Goal: Transaction & Acquisition: Purchase product/service

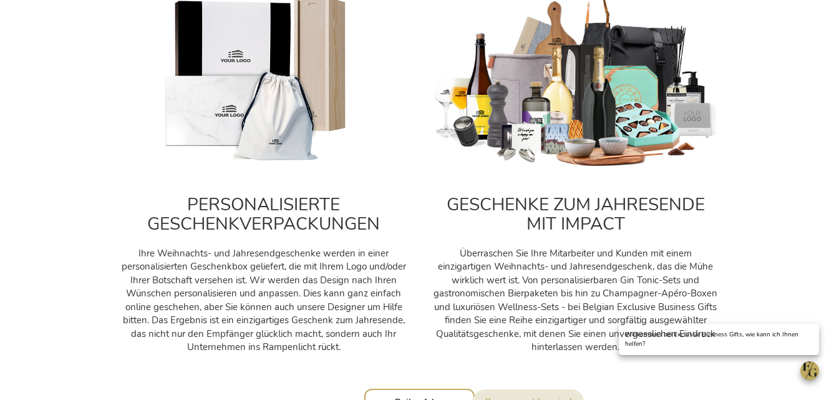
scroll to position [868, 0]
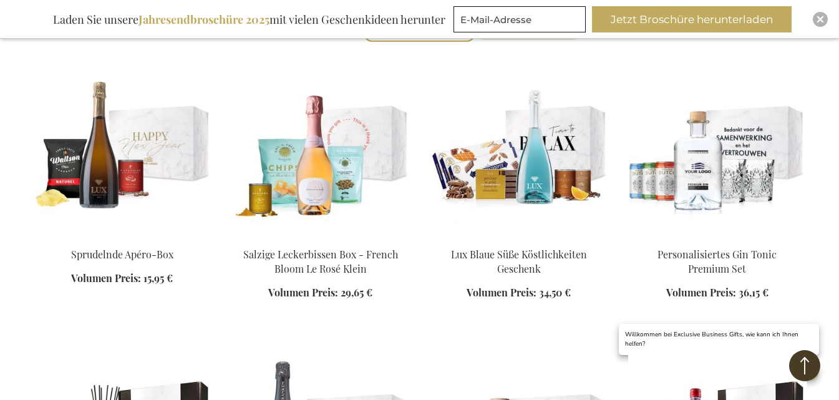
click at [307, 105] on img at bounding box center [321, 149] width 179 height 175
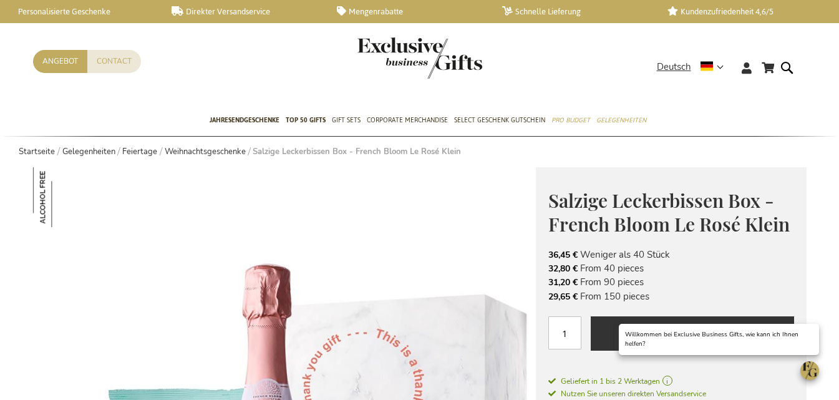
click at [36, 146] on link "Startseite" at bounding box center [37, 151] width 36 height 11
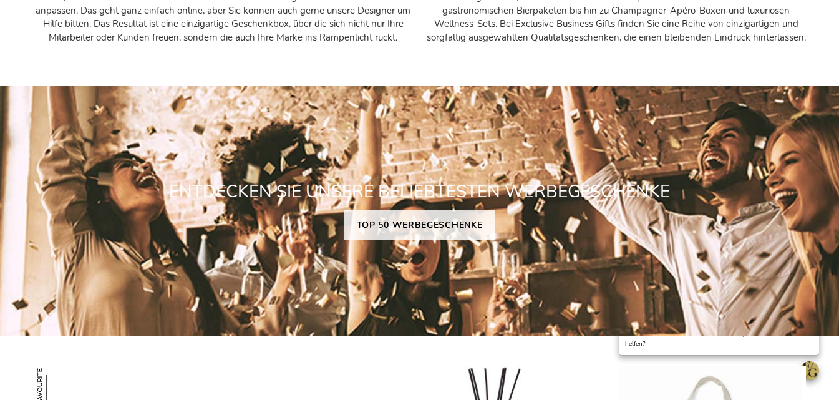
scroll to position [900, 0]
